Goal: Information Seeking & Learning: Learn about a topic

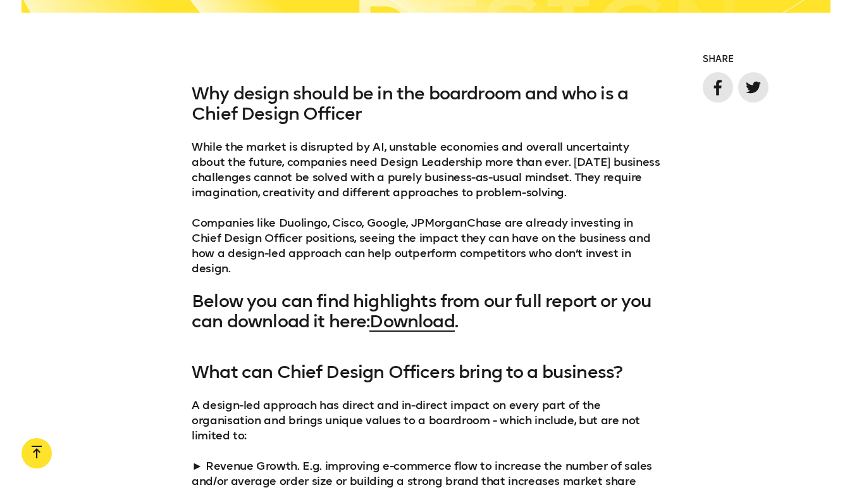
scroll to position [1070, 0]
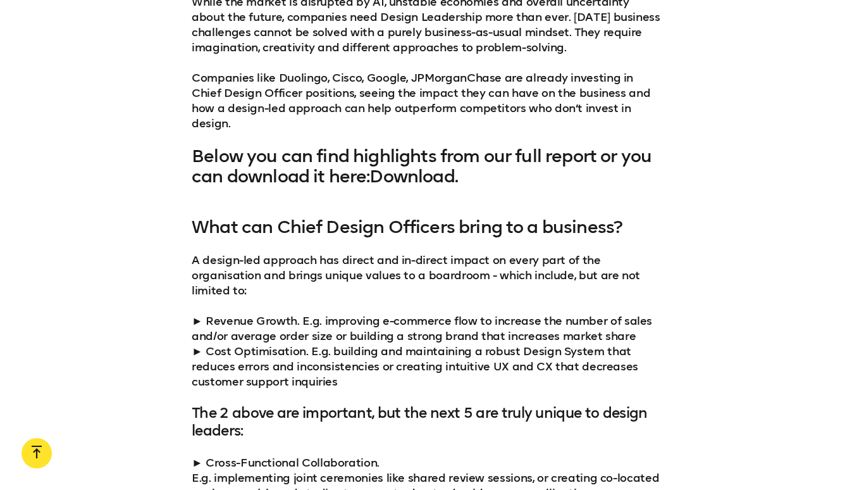
click at [412, 179] on link "Download" at bounding box center [411, 176] width 85 height 21
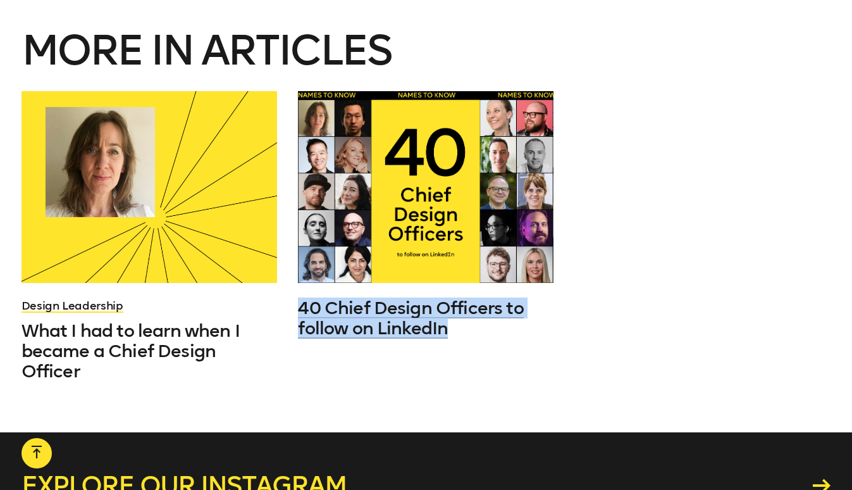
scroll to position [6697, 0]
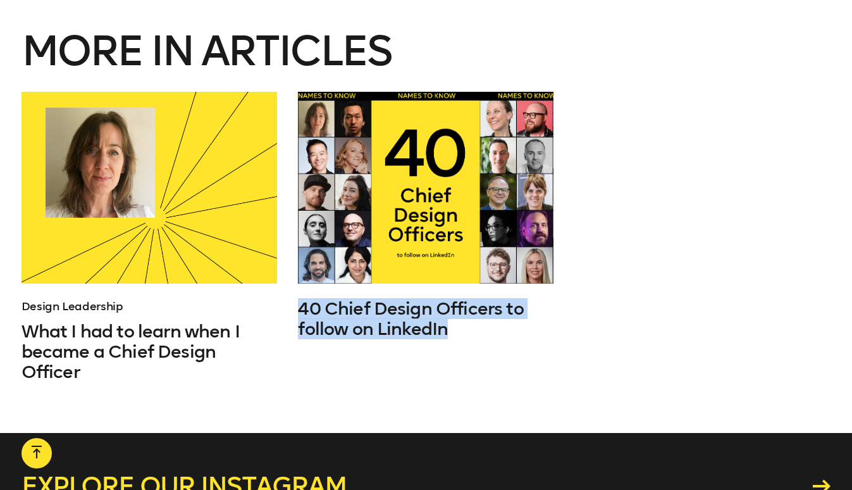
click at [91, 299] on link "Design Leadership" at bounding box center [73, 306] width 102 height 14
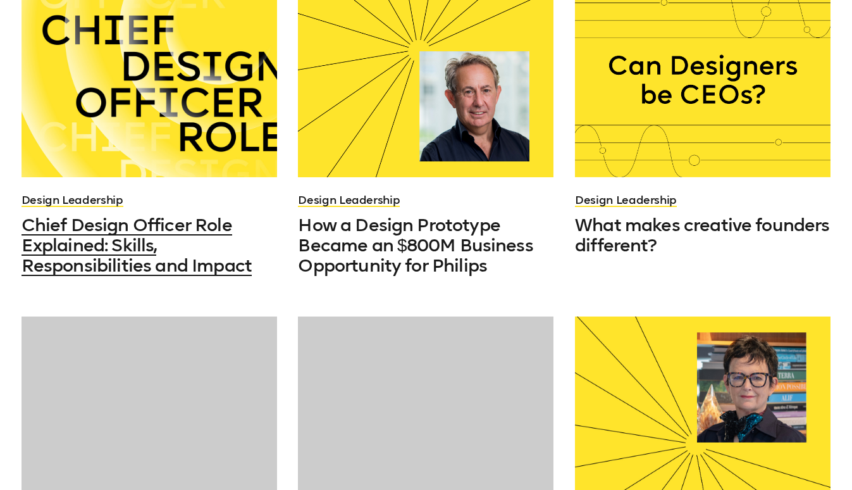
scroll to position [426, 0]
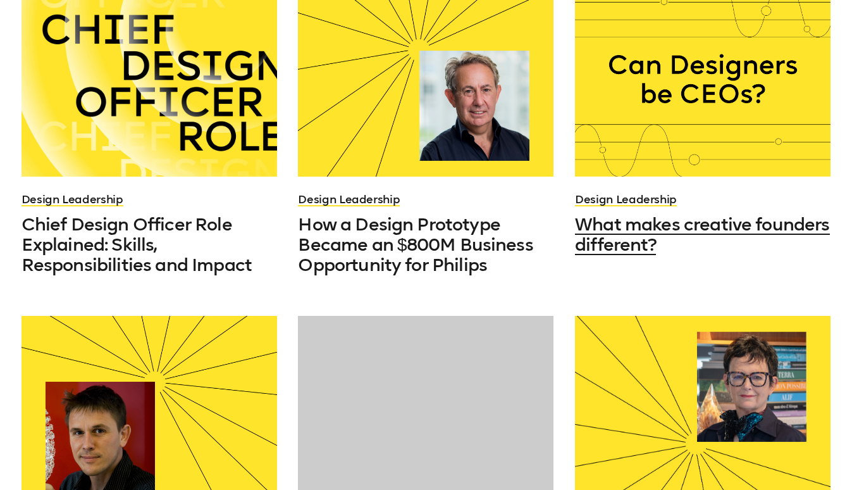
click at [594, 223] on span "What makes creative founders different?" at bounding box center [702, 234] width 254 height 41
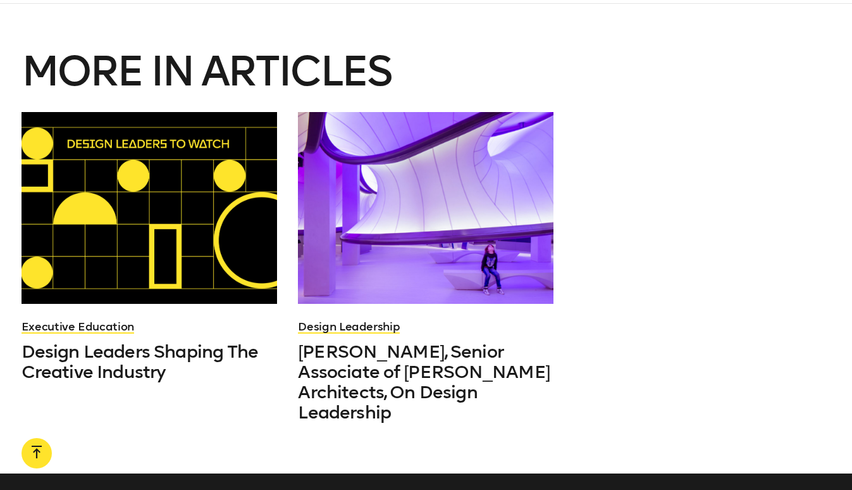
scroll to position [3677, 0]
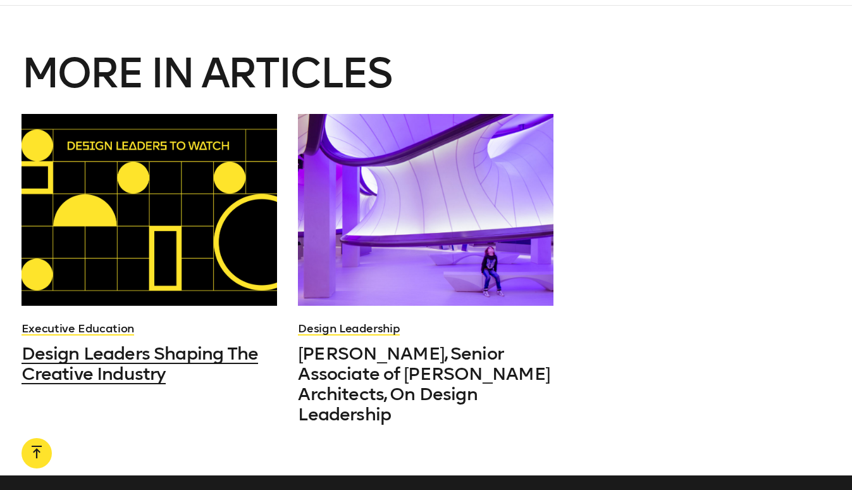
click at [164, 343] on span "Design Leaders Shaping The Creative Industry" at bounding box center [140, 363] width 237 height 41
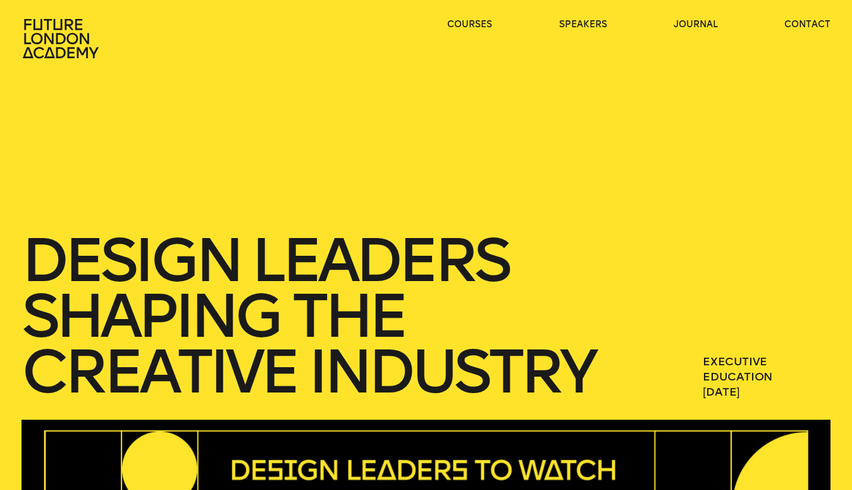
scroll to position [3, 0]
